Goal: Transaction & Acquisition: Book appointment/travel/reservation

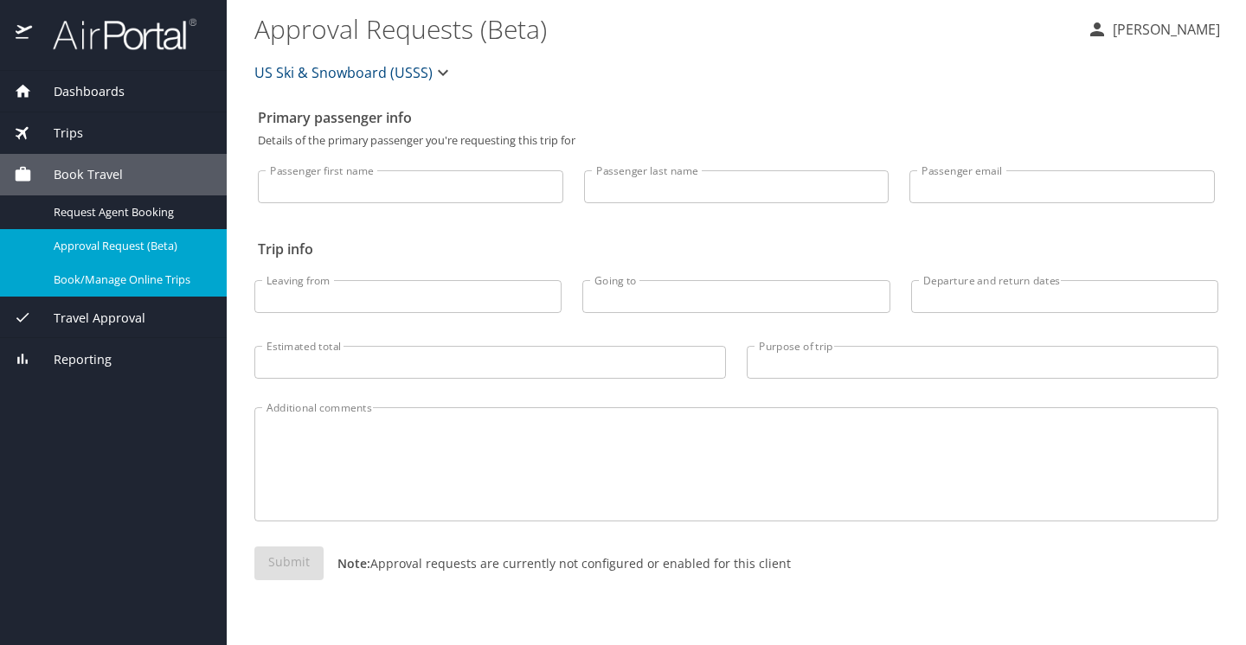
click at [140, 283] on span "Book/Manage Online Trips" at bounding box center [130, 280] width 152 height 16
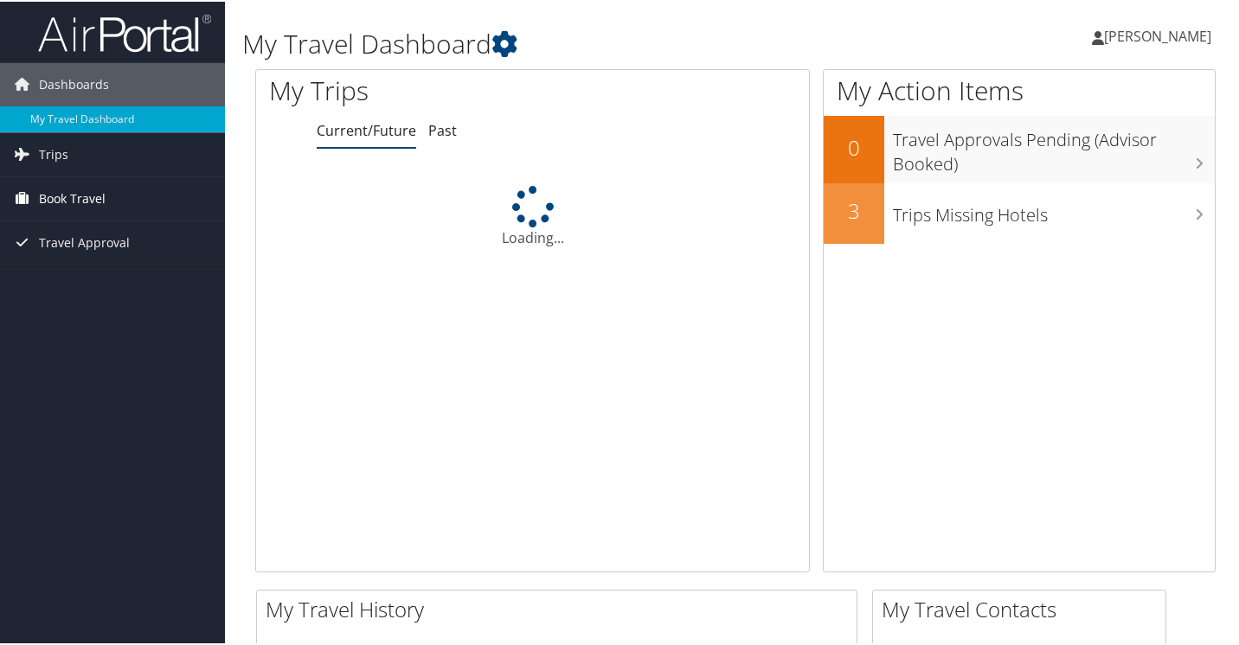
click at [63, 192] on span "Book Travel" at bounding box center [72, 197] width 67 height 43
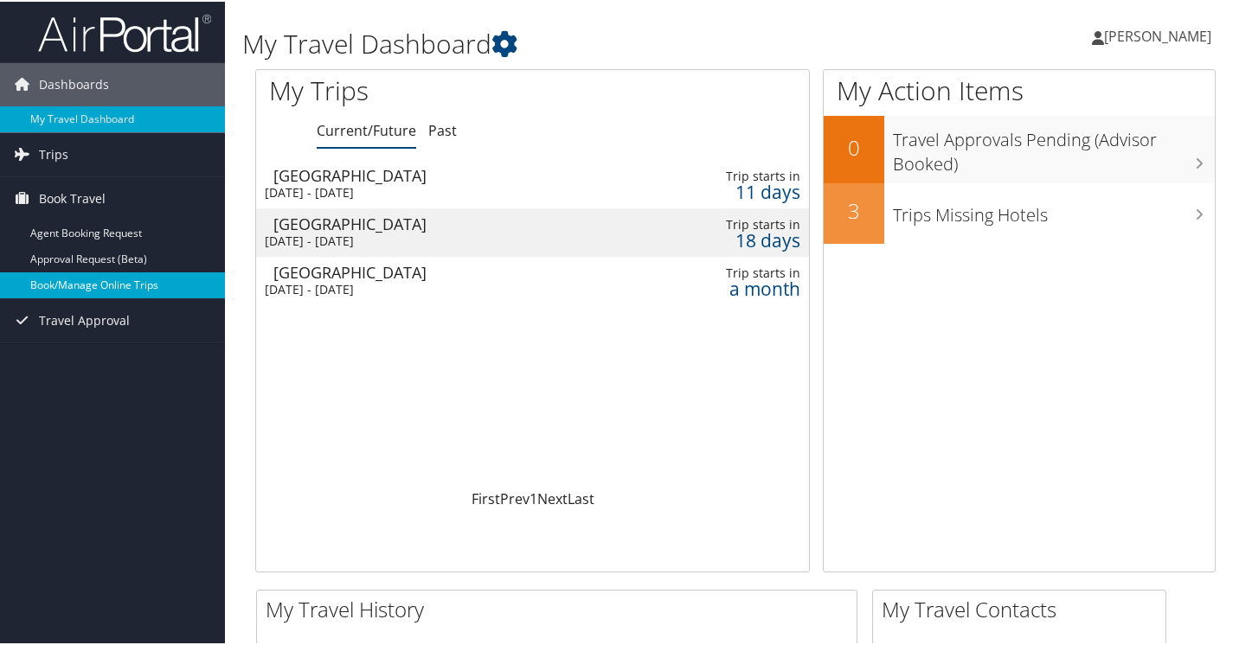
click at [64, 284] on link "Book/Manage Online Trips" at bounding box center [112, 284] width 225 height 26
